Goal: Transaction & Acquisition: Download file/media

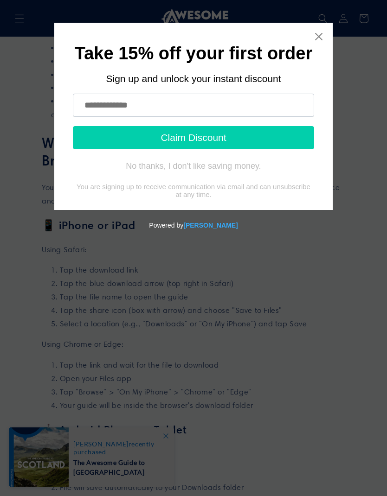
scroll to position [330, 0]
click at [320, 36] on icon "Close widget" at bounding box center [318, 36] width 9 height 9
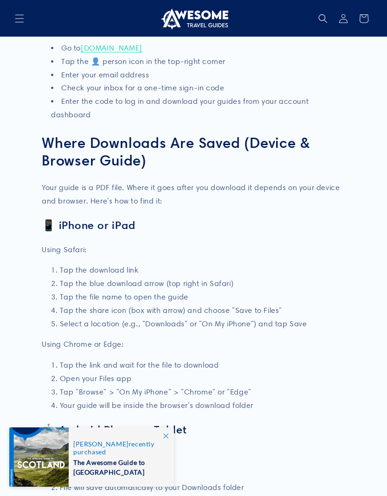
scroll to position [288, 0]
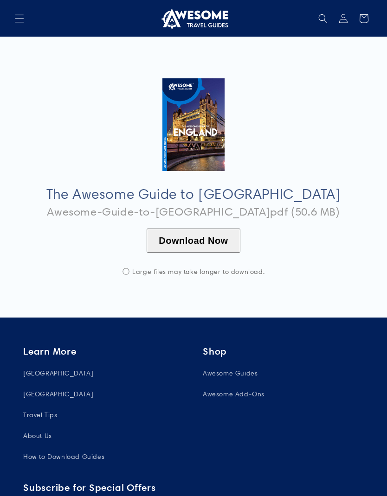
click at [197, 236] on button "Download Now" at bounding box center [193, 241] width 93 height 24
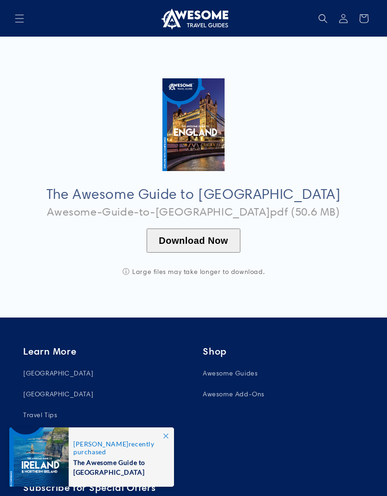
click at [185, 234] on button "Download Now" at bounding box center [193, 241] width 93 height 24
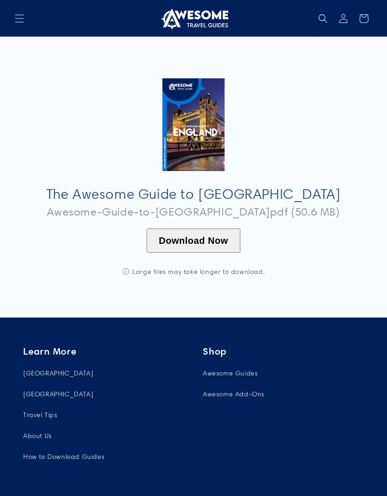
click at [212, 237] on button "Download Now" at bounding box center [193, 241] width 93 height 24
